Goal: Task Accomplishment & Management: Manage account settings

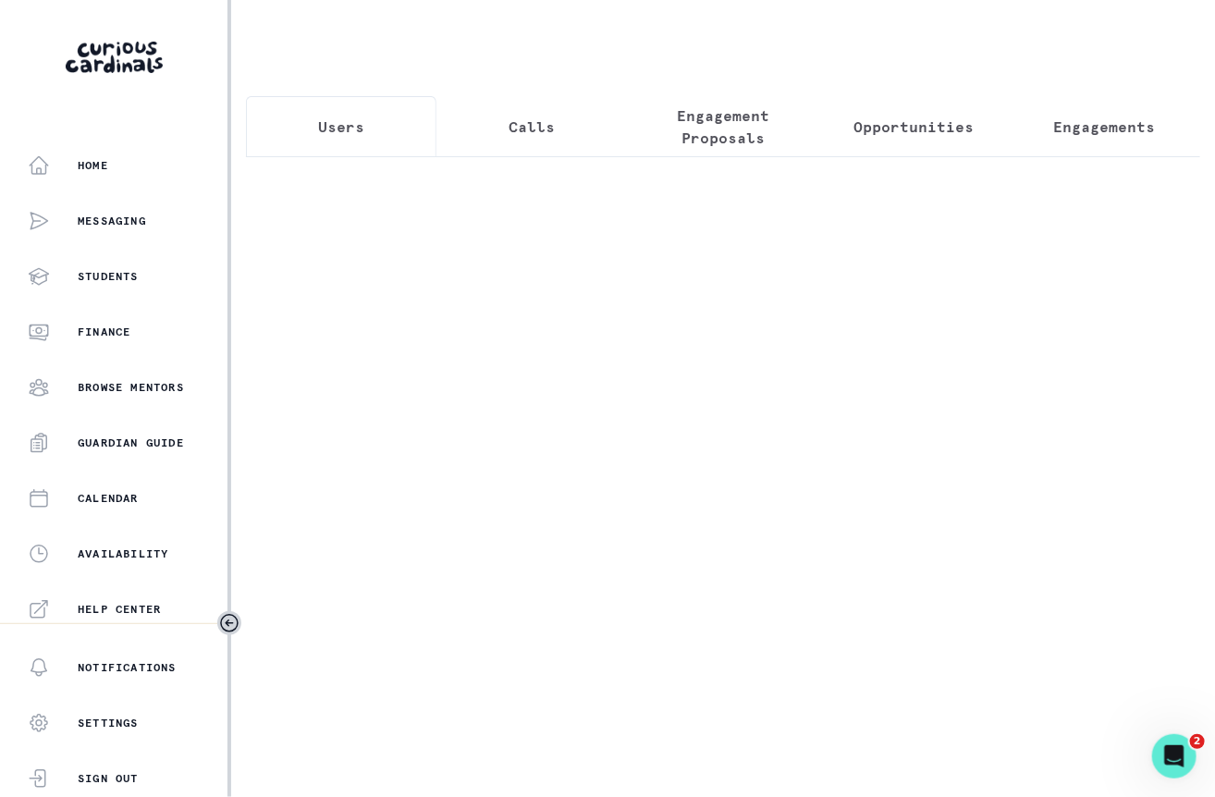
click at [749, 165] on div at bounding box center [723, 281] width 954 height 251
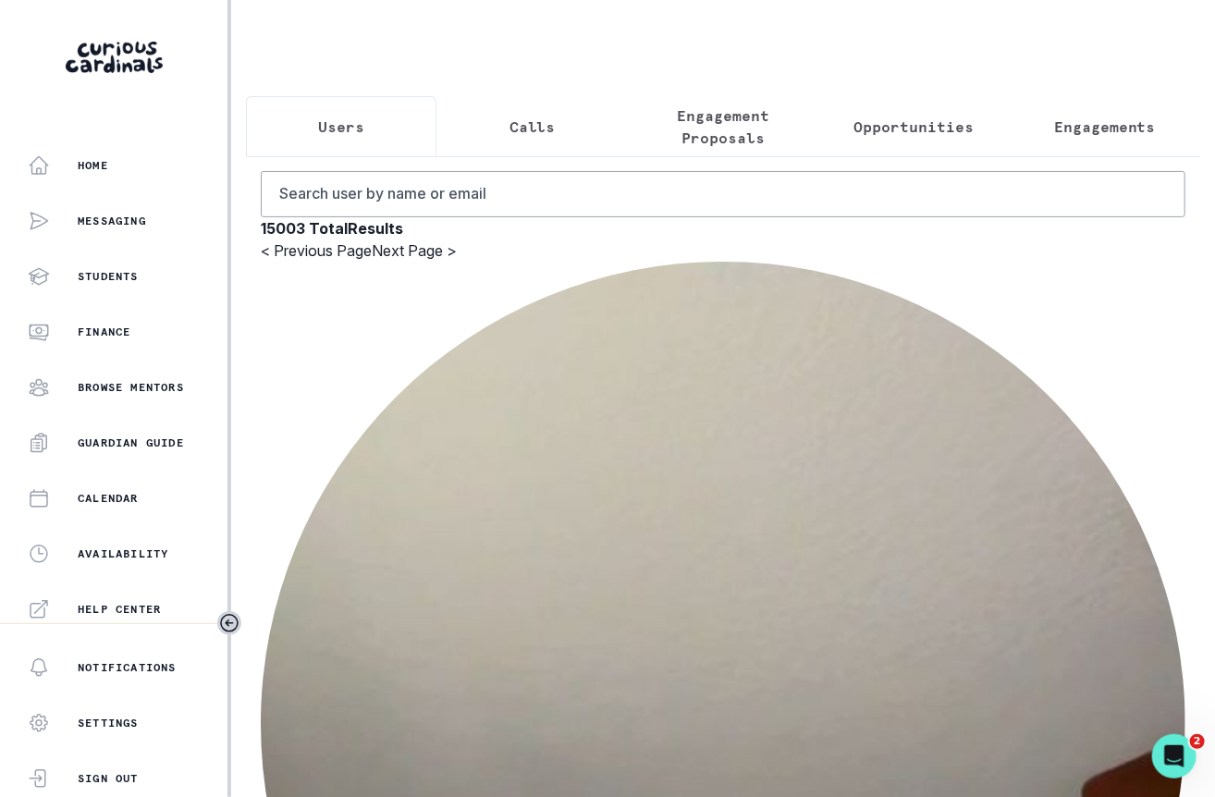
click at [696, 120] on p "Engagement Proposals" at bounding box center [722, 126] width 159 height 44
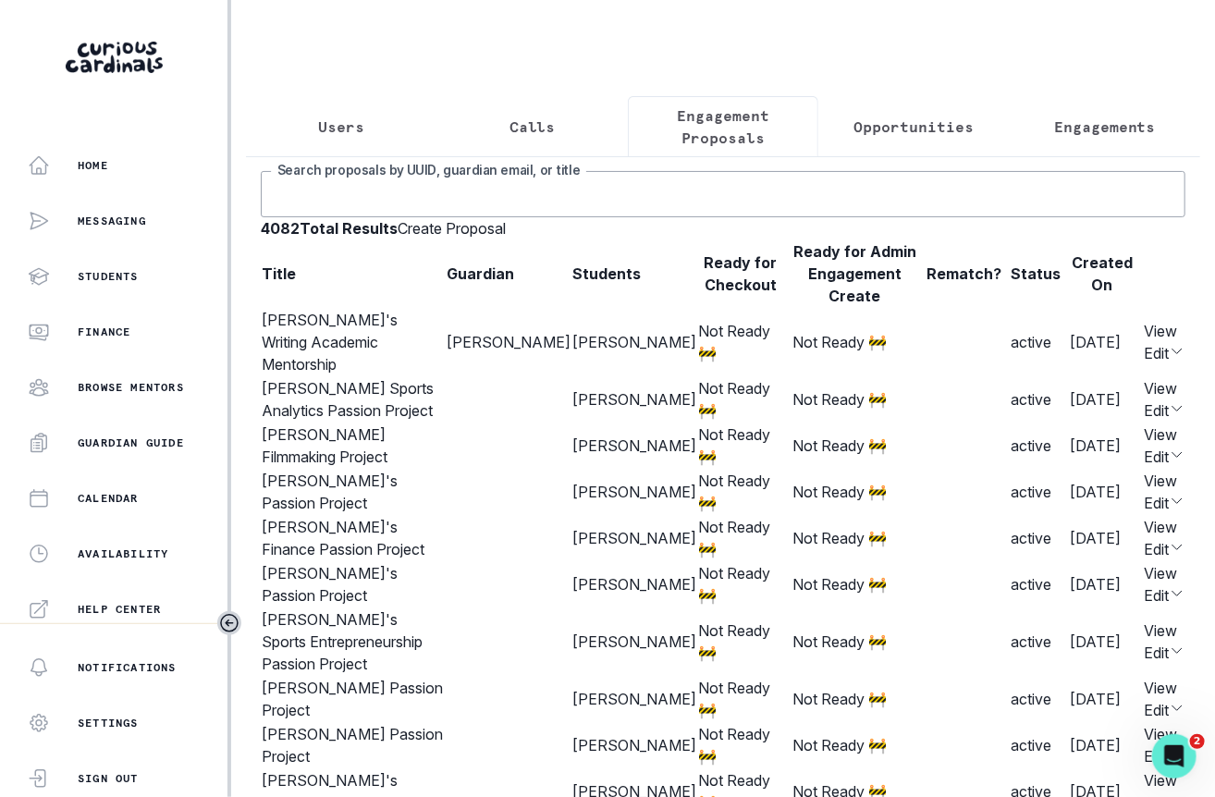
click at [375, 205] on input "Search proposals by UUID, guardian email, or title" at bounding box center [723, 194] width 924 height 46
click at [300, 217] on input "[PERSON_NAME]" at bounding box center [723, 194] width 924 height 46
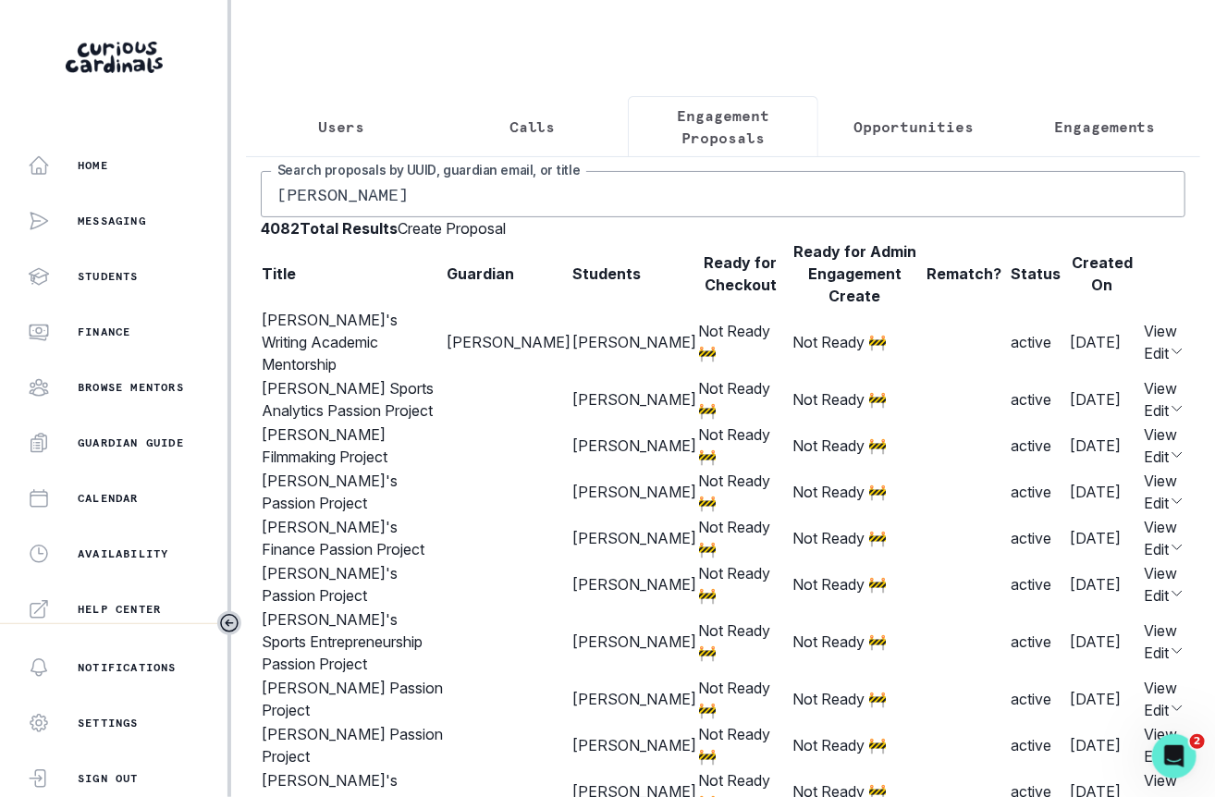
type input "[PERSON_NAME]"
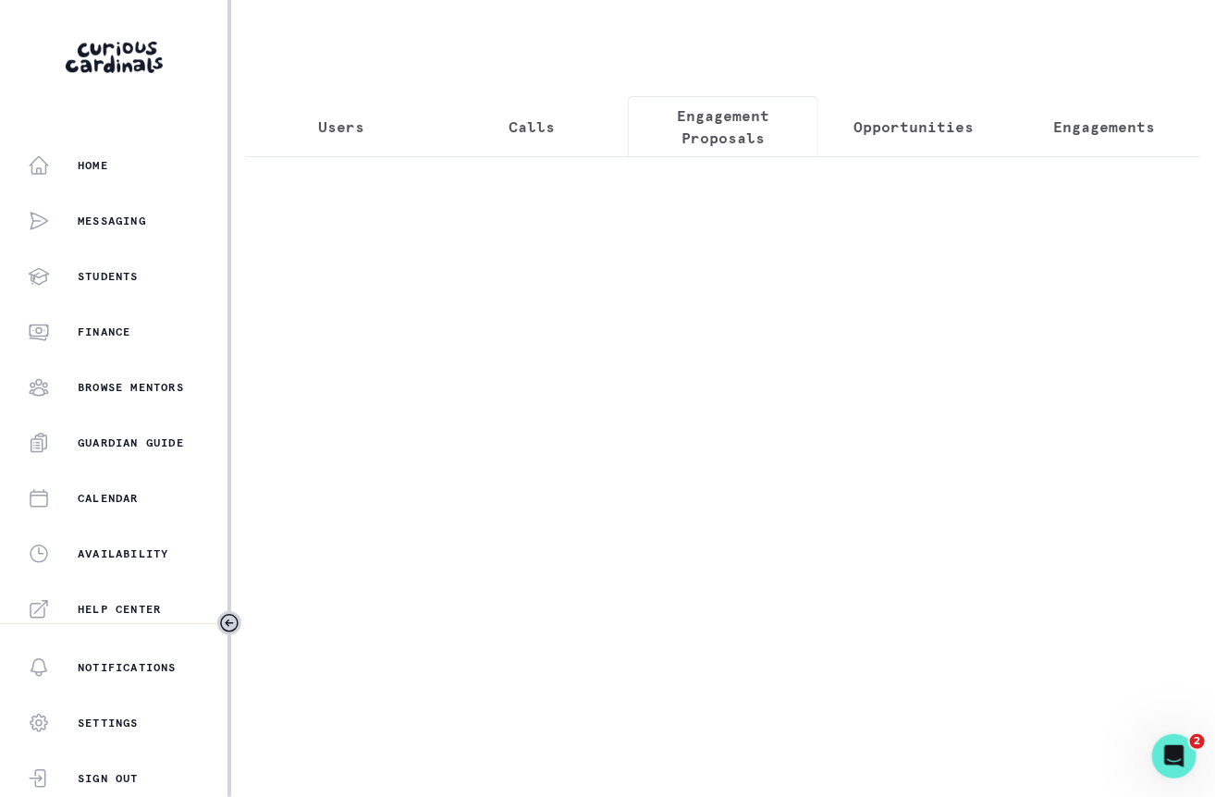
click at [347, 128] on p "Users" at bounding box center [341, 127] width 46 height 22
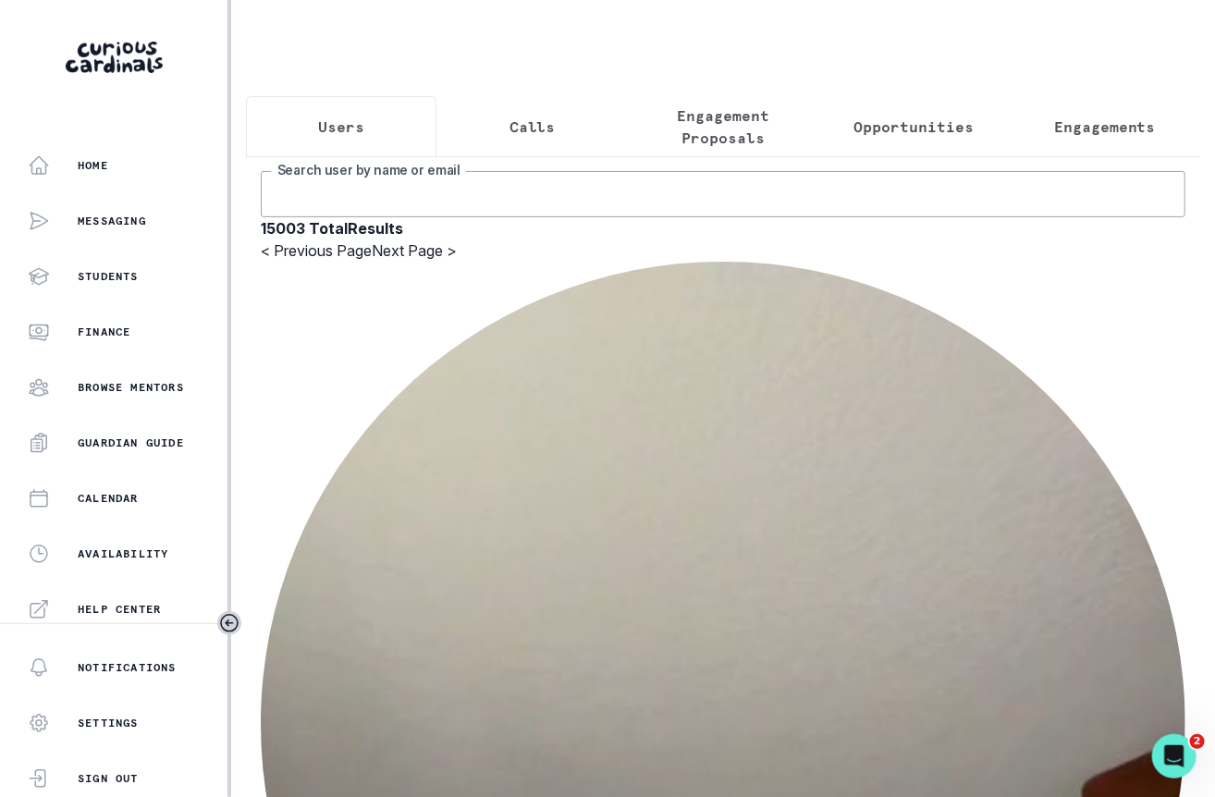
click at [486, 209] on input "Search user by name or email" at bounding box center [723, 194] width 924 height 46
type input "[PERSON_NAME]"
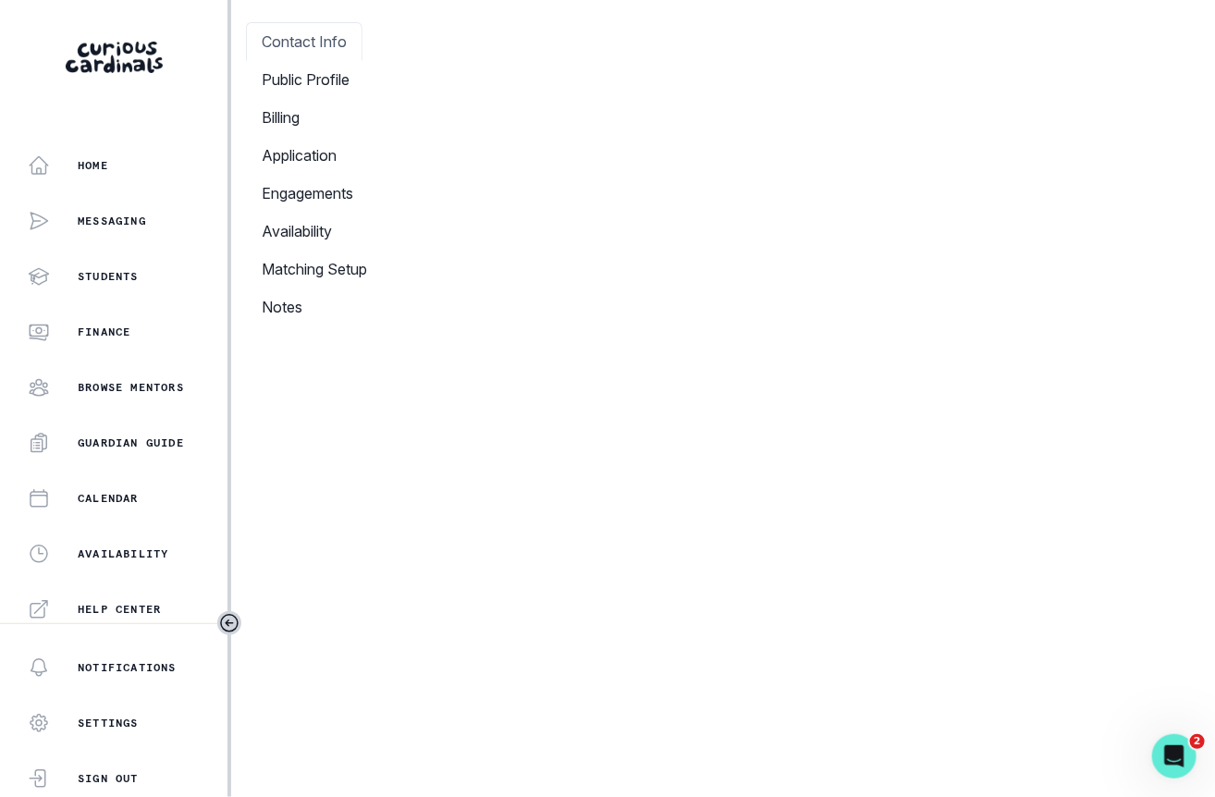
click at [402, 22] on div at bounding box center [723, 22] width 954 height 0
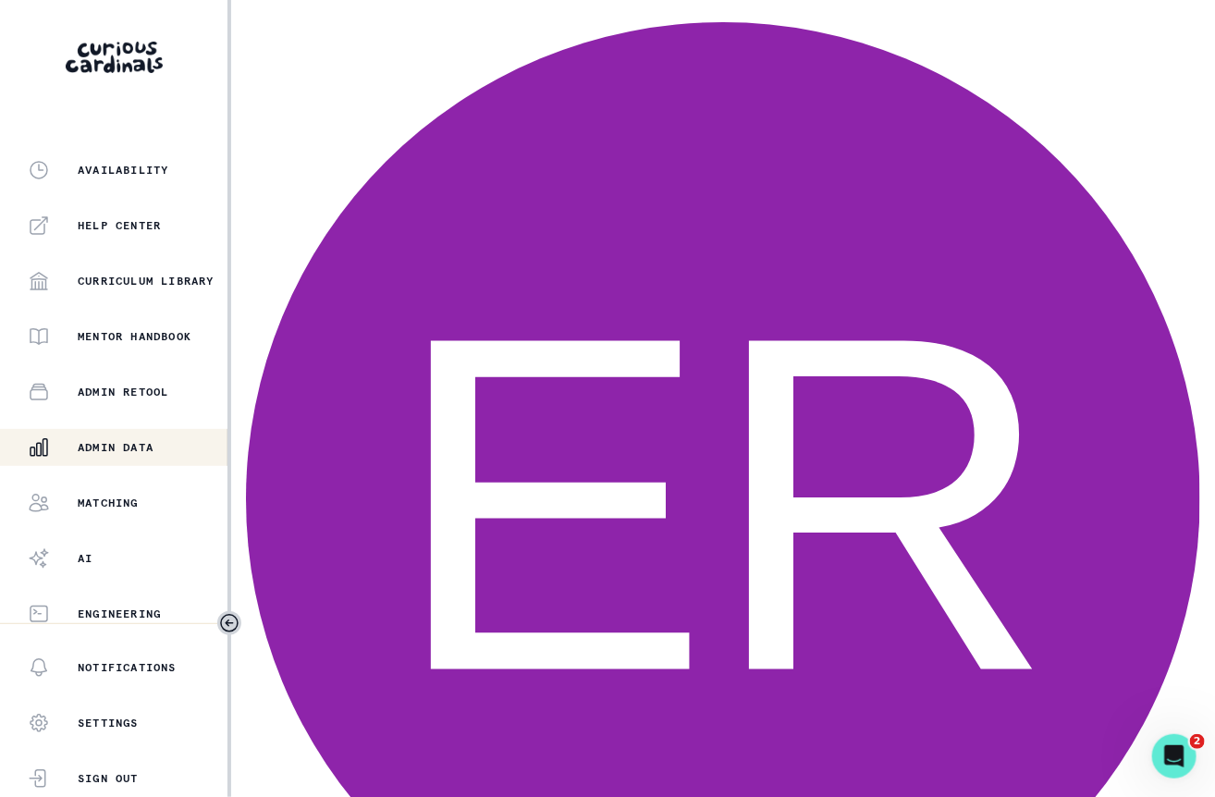
scroll to position [392, 0]
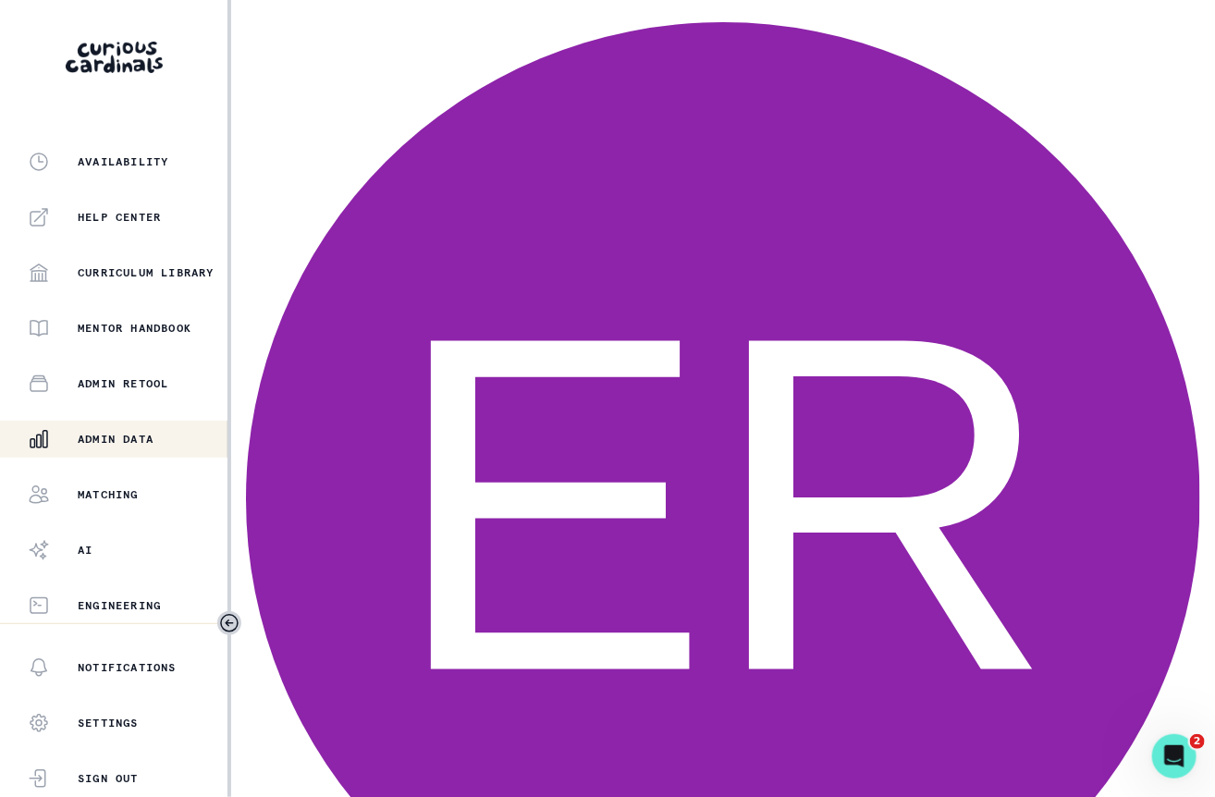
click at [144, 440] on p "Admin Data" at bounding box center [116, 439] width 76 height 15
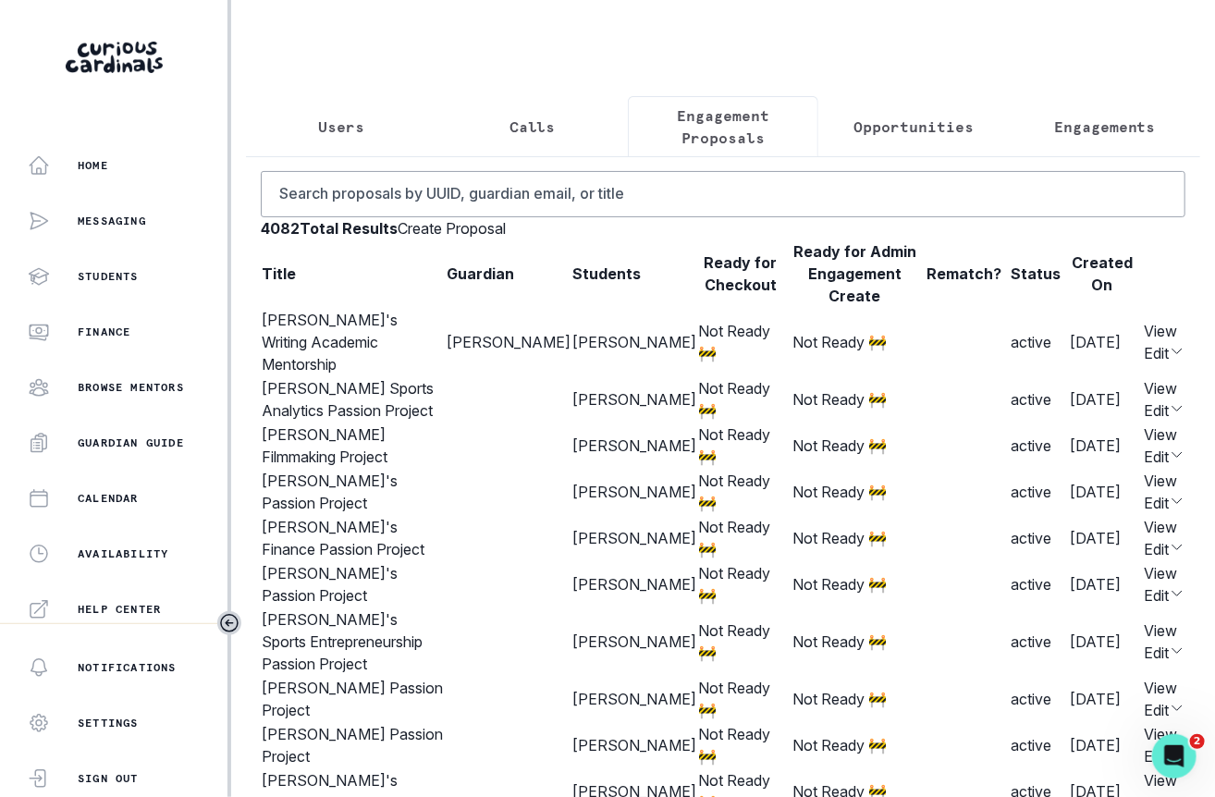
click at [728, 153] on button "Engagement Proposals" at bounding box center [723, 126] width 190 height 61
click at [728, 205] on input "Search proposals by UUID, guardian email, or title" at bounding box center [723, 194] width 924 height 46
type input "zoe"
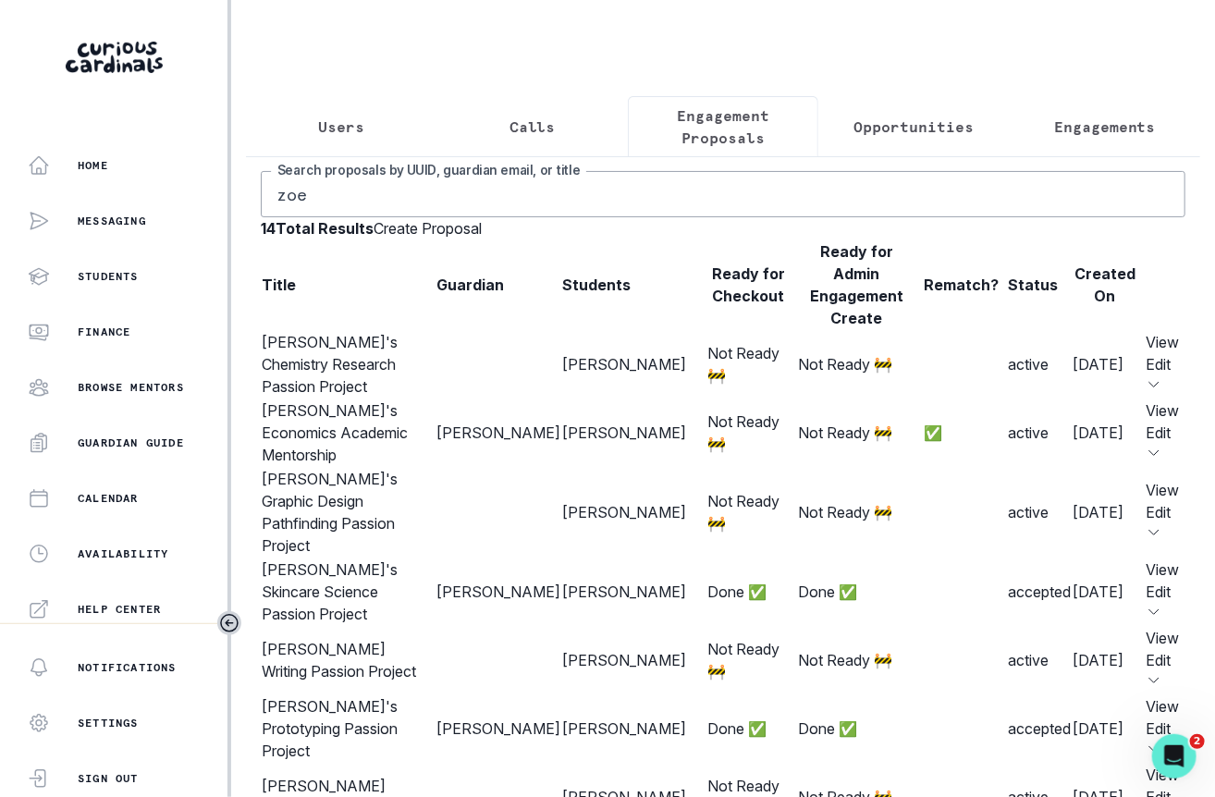
scroll to position [0, 335]
click at [1146, 444] on button "Edit" at bounding box center [1158, 433] width 25 height 22
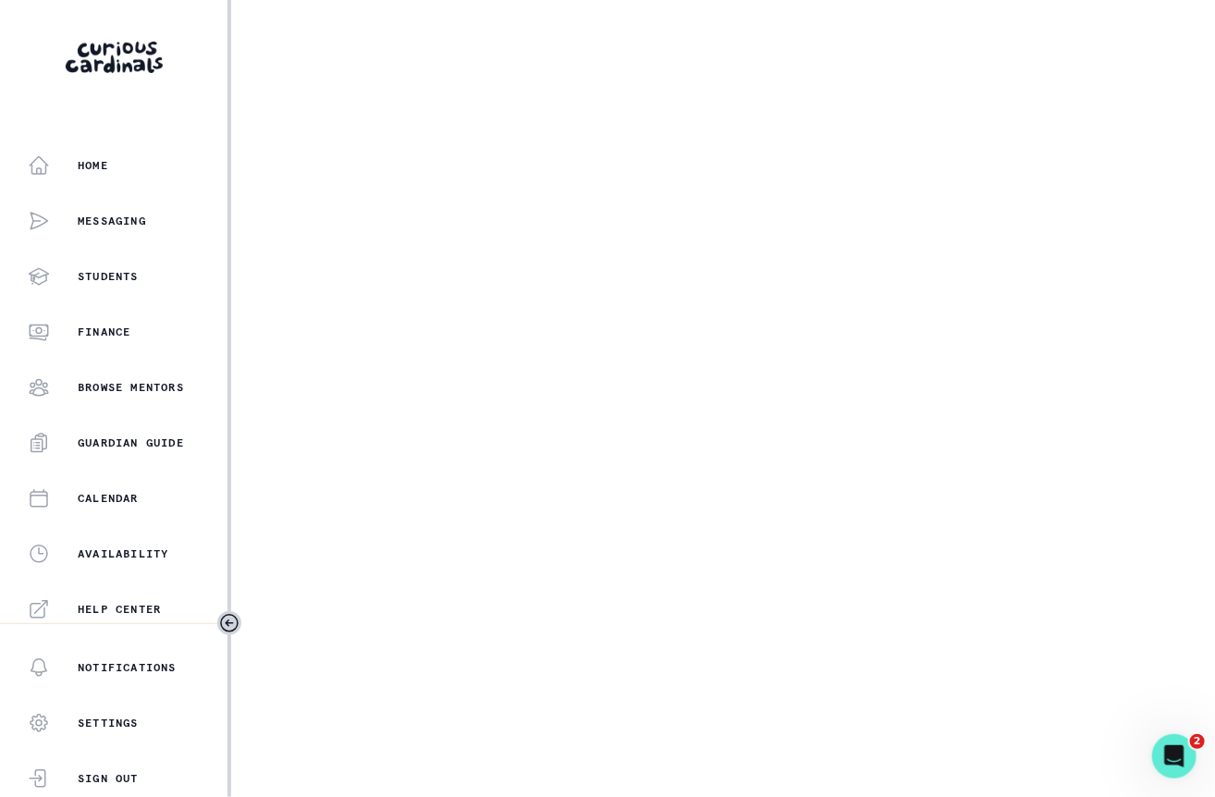
select select "6267cc0b-1467-404d-8526-2734dc3f89d1"
select select "c1f3a47d-0f2d-481b-b0b3-881a77f6eb9a"
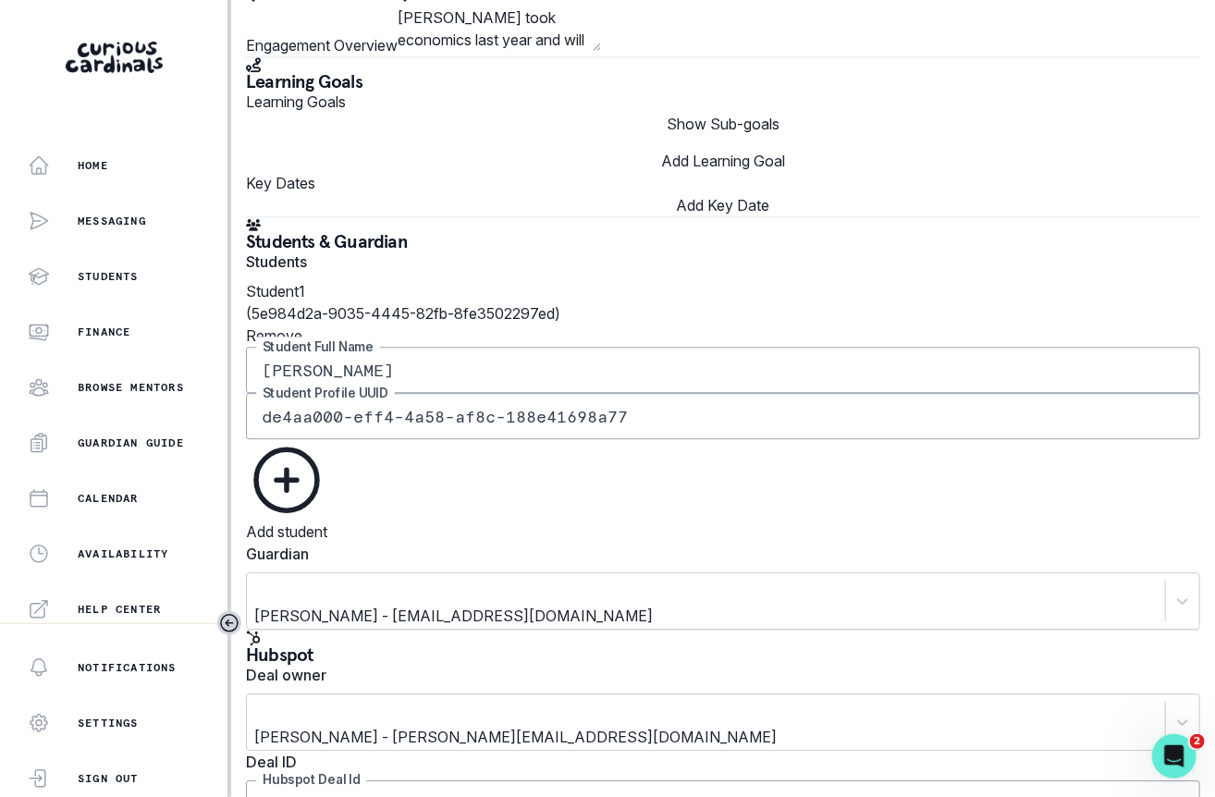
scroll to position [1934, 0]
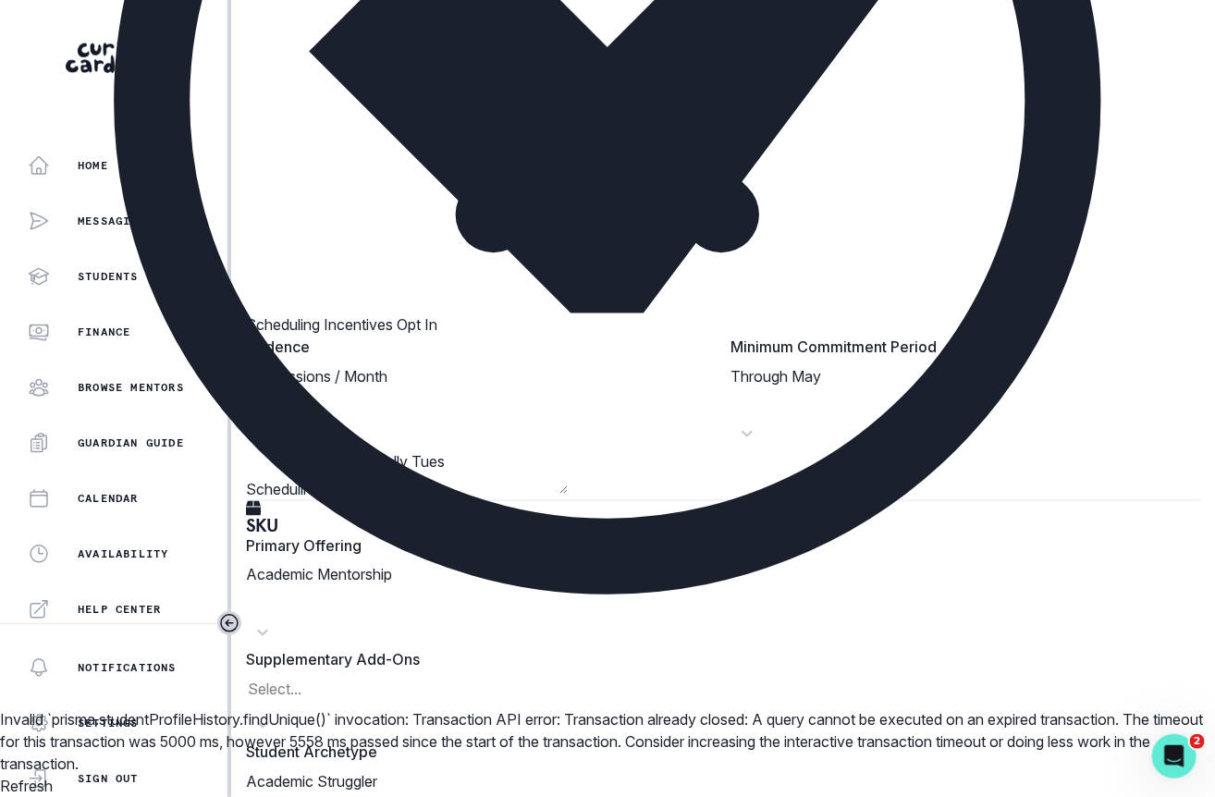
scroll to position [986, 0]
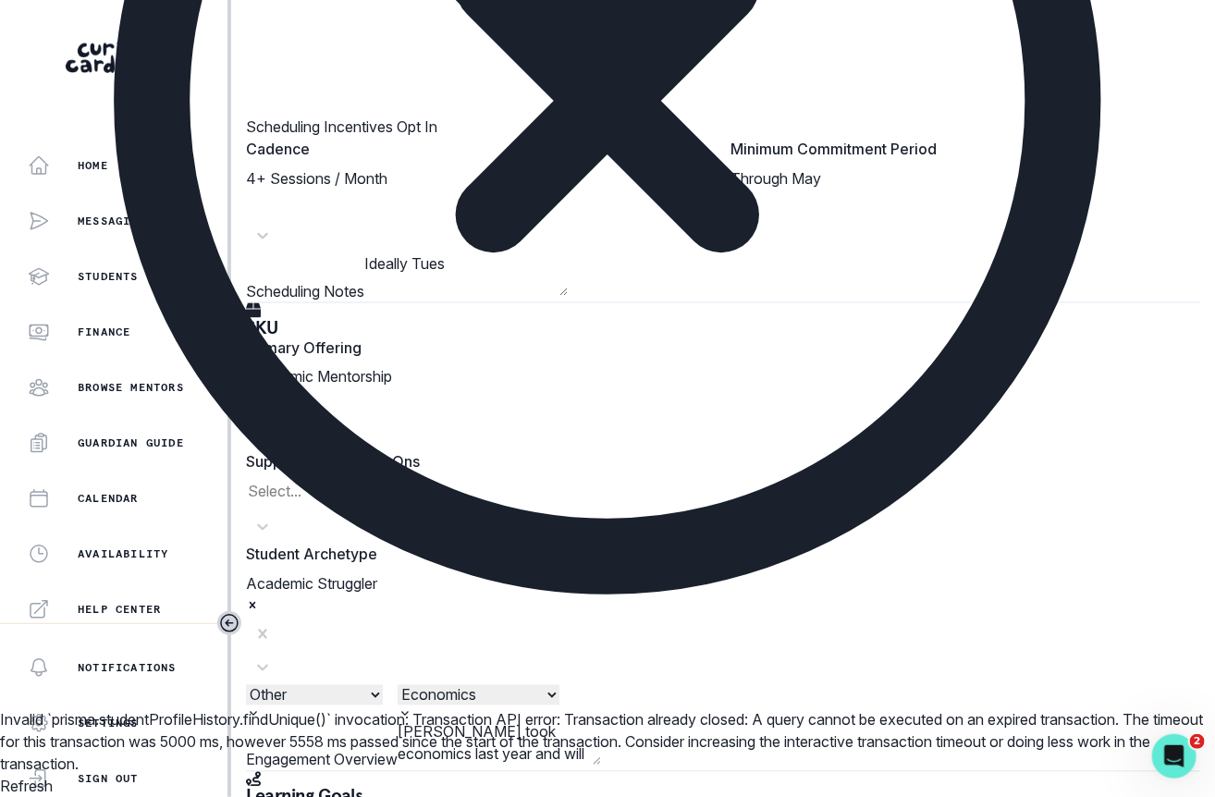
click at [53, 775] on button "Refresh" at bounding box center [26, 786] width 53 height 22
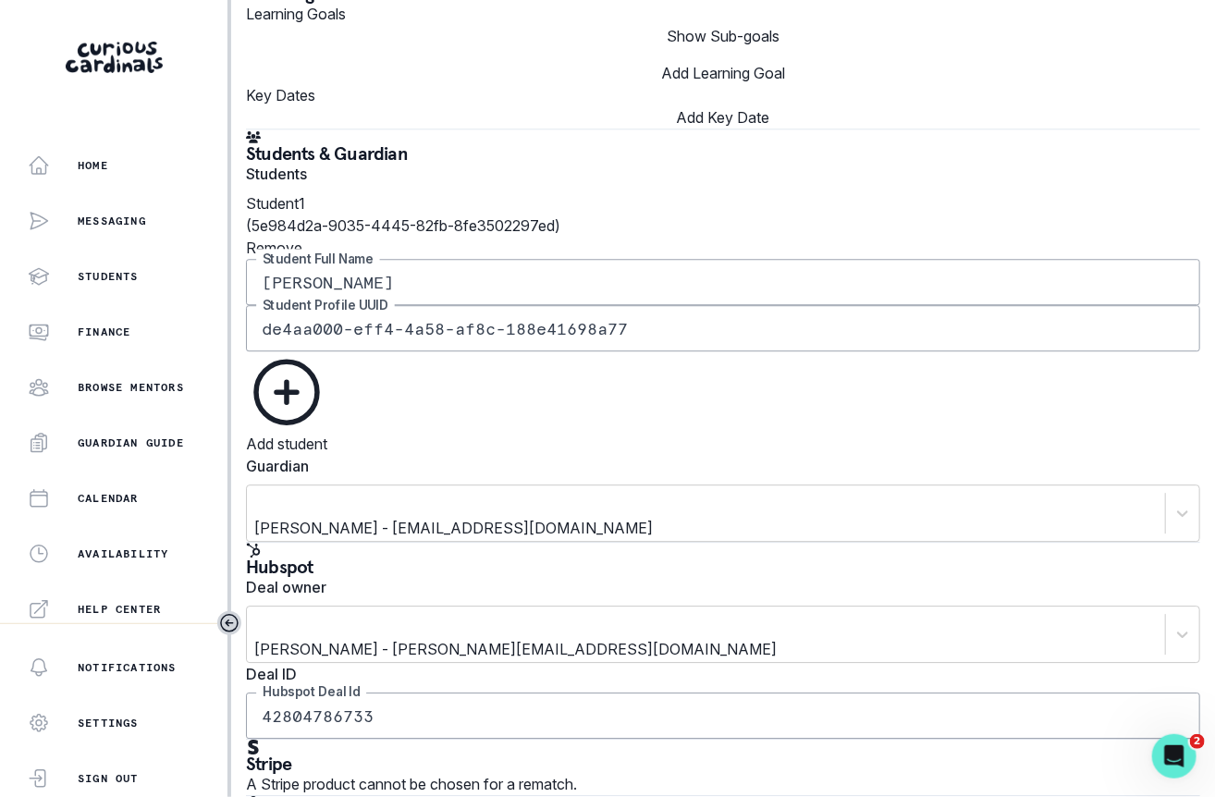
scroll to position [1934, 0]
